Goal: Information Seeking & Learning: Learn about a topic

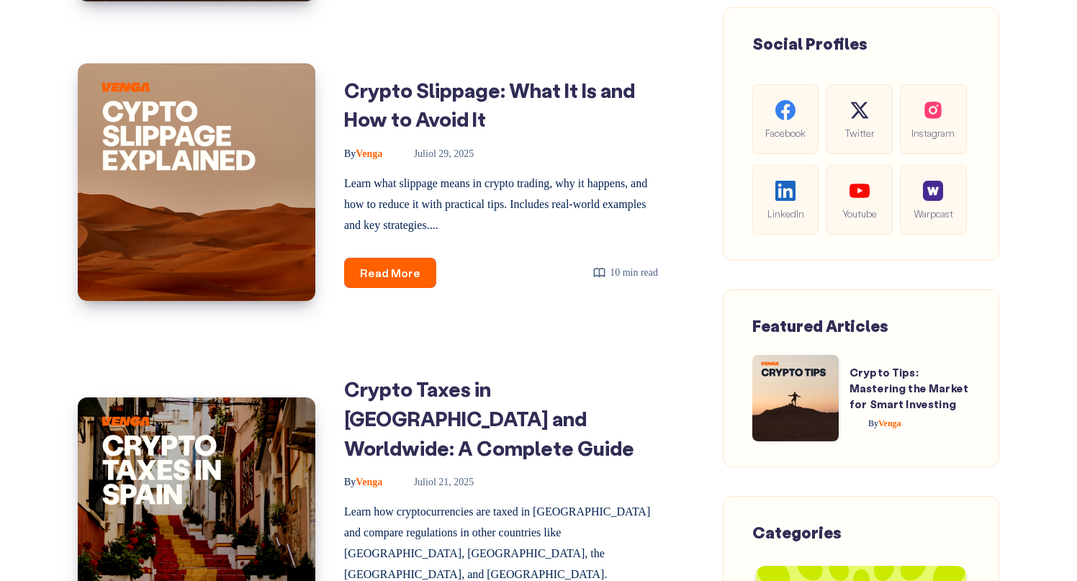
scroll to position [878, 0]
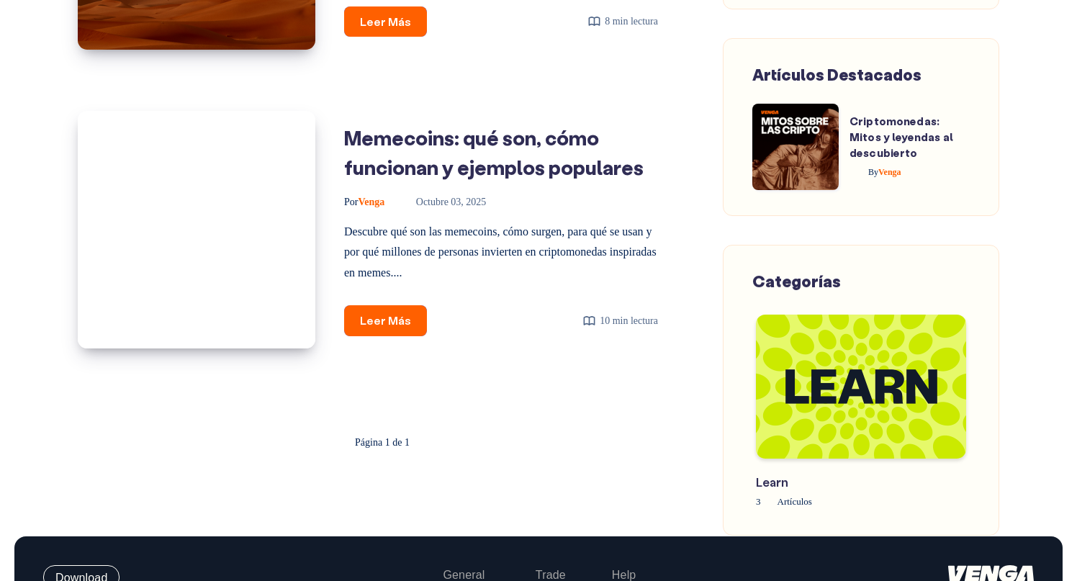
scroll to position [1135, 0]
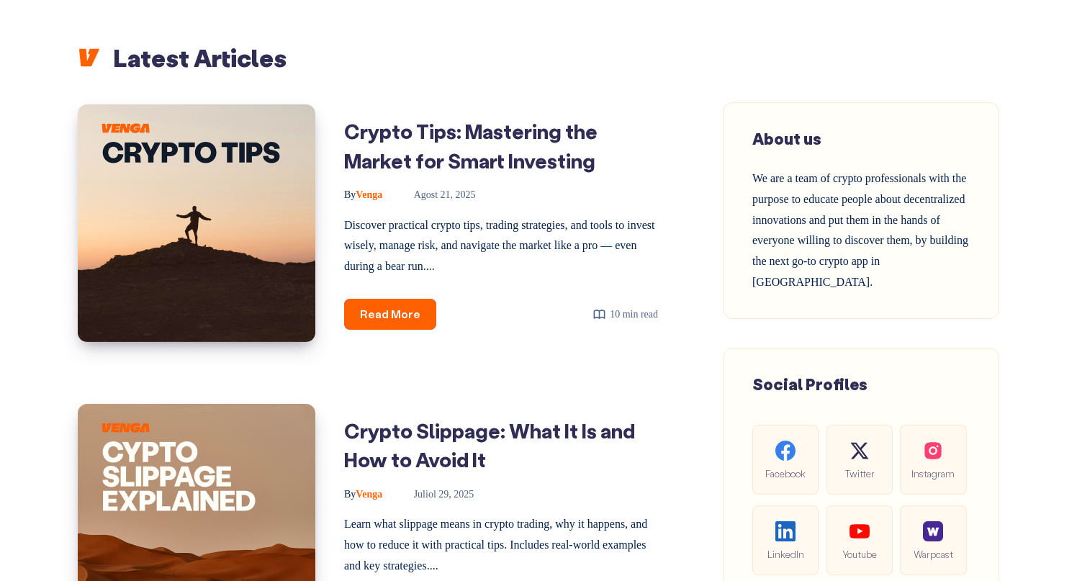
scroll to position [534, 0]
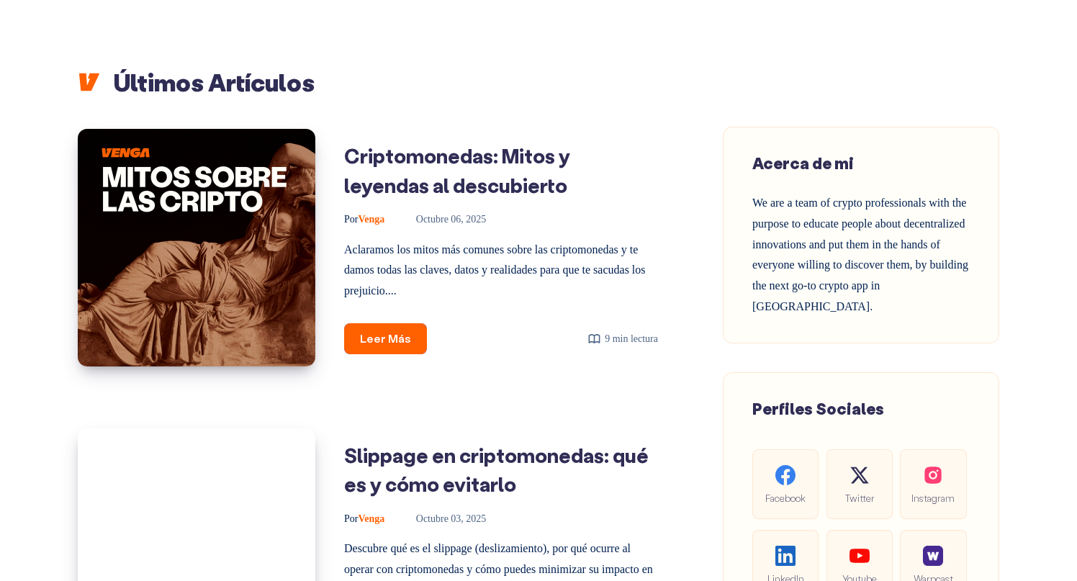
scroll to position [515, 0]
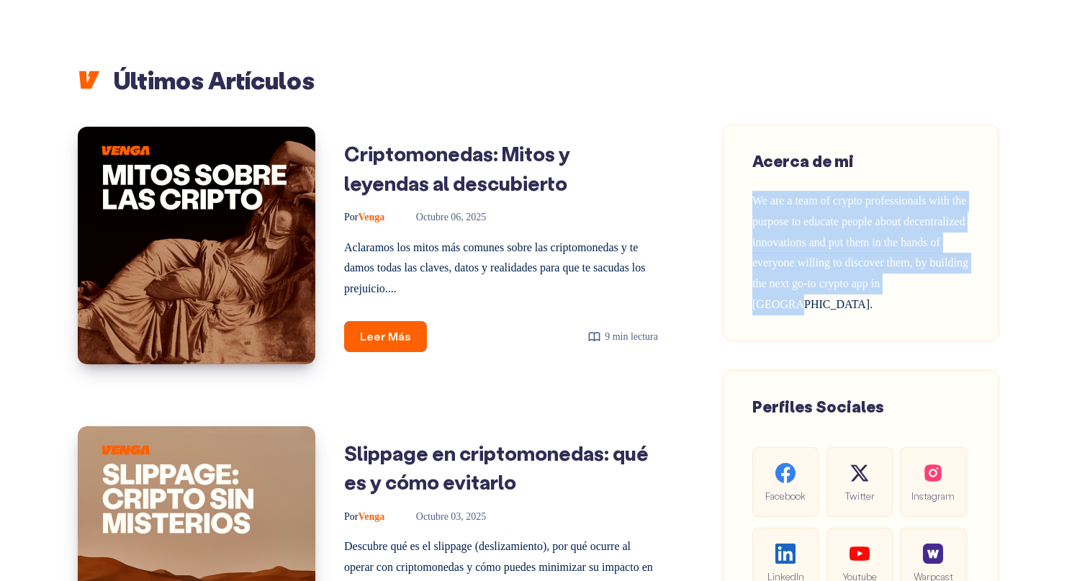
drag, startPoint x: 754, startPoint y: 197, endPoint x: 839, endPoint y: 305, distance: 137.4
click at [839, 305] on div "Acerca de mi We are a team of crypto professionals with the purpose to educate …" at bounding box center [860, 232] width 217 height 165
copy span "We are a team of crypto professionals with the purpose to educate people about …"
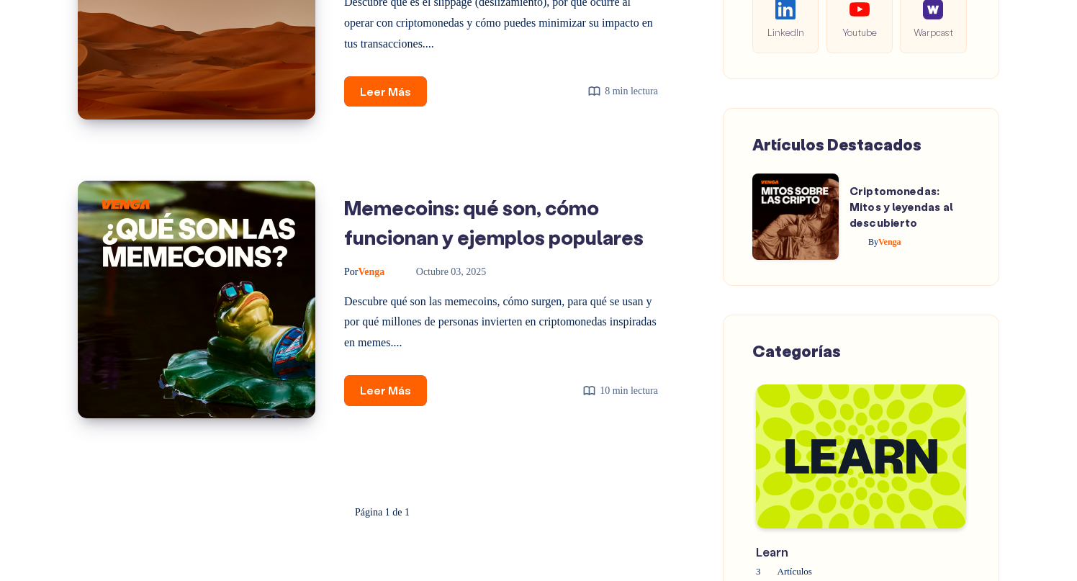
scroll to position [1085, 0]
